Goal: Information Seeking & Learning: Check status

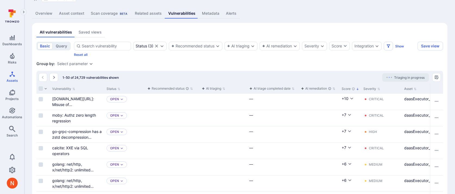
scroll to position [27, 0]
